Goal: Navigation & Orientation: Go to known website

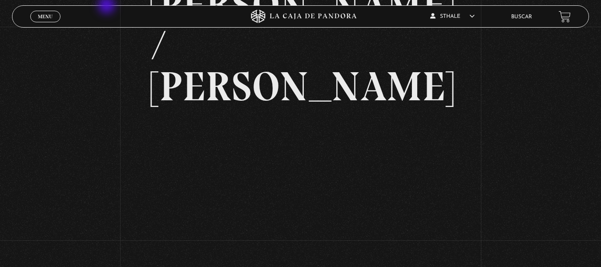
scroll to position [89, 0]
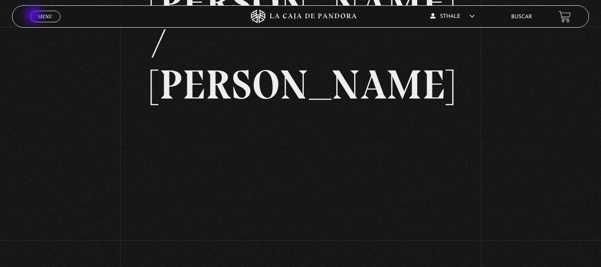
click at [46, 14] on span "Menu" at bounding box center [45, 16] width 15 height 5
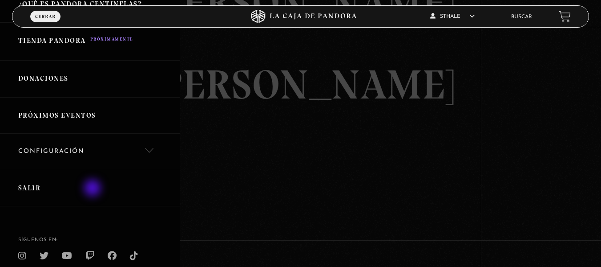
scroll to position [263, 0]
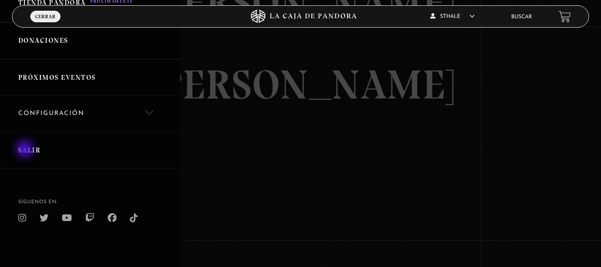
click at [25, 148] on link "Salir" at bounding box center [90, 150] width 180 height 37
